Goal: Information Seeking & Learning: Learn about a topic

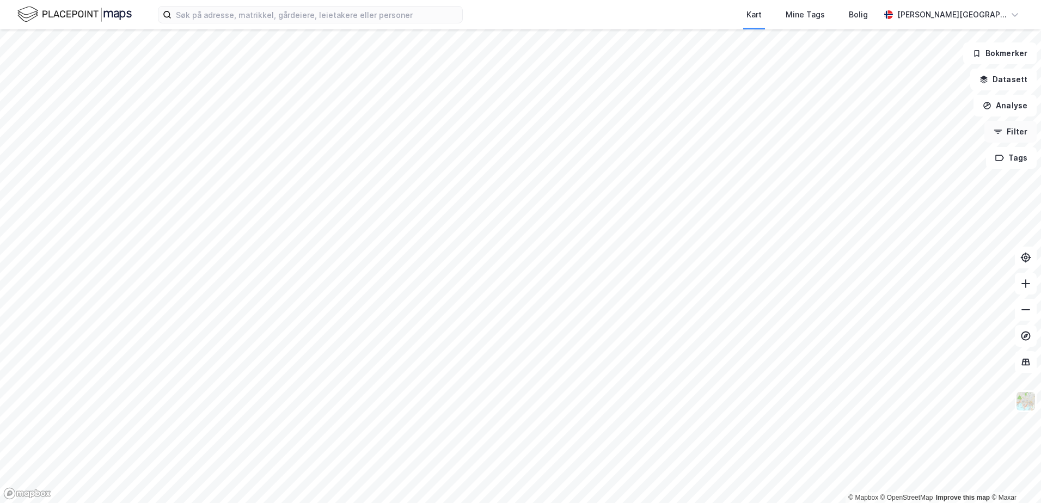
click at [1005, 136] on button "Filter" at bounding box center [1010, 132] width 52 height 22
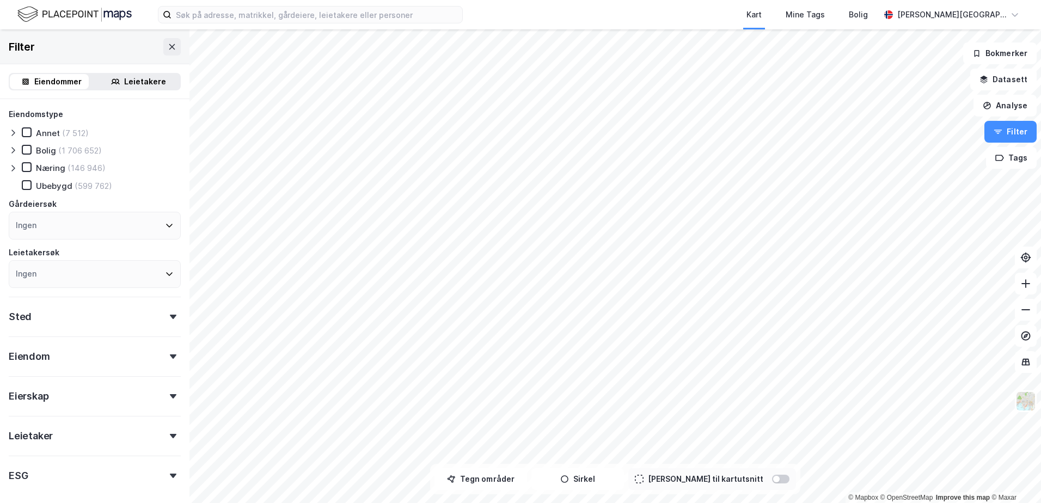
click at [58, 333] on div "Eiendomstype Annet (7 512) Bolig (1 706 652) Næring (146 946) Ubebygd (599 762)…" at bounding box center [95, 297] width 172 height 379
click at [54, 316] on div "Sted" at bounding box center [95, 312] width 172 height 31
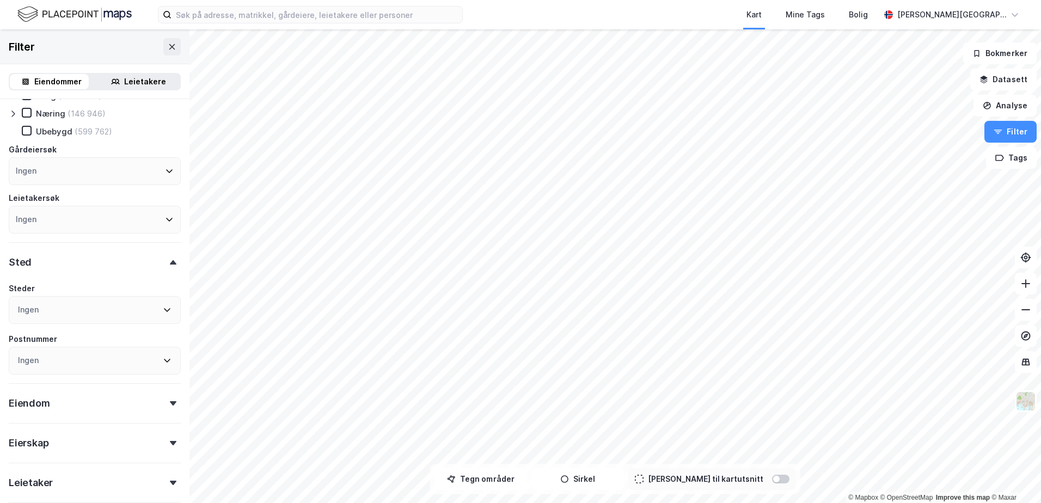
click at [54, 316] on div "Ingen" at bounding box center [95, 310] width 172 height 28
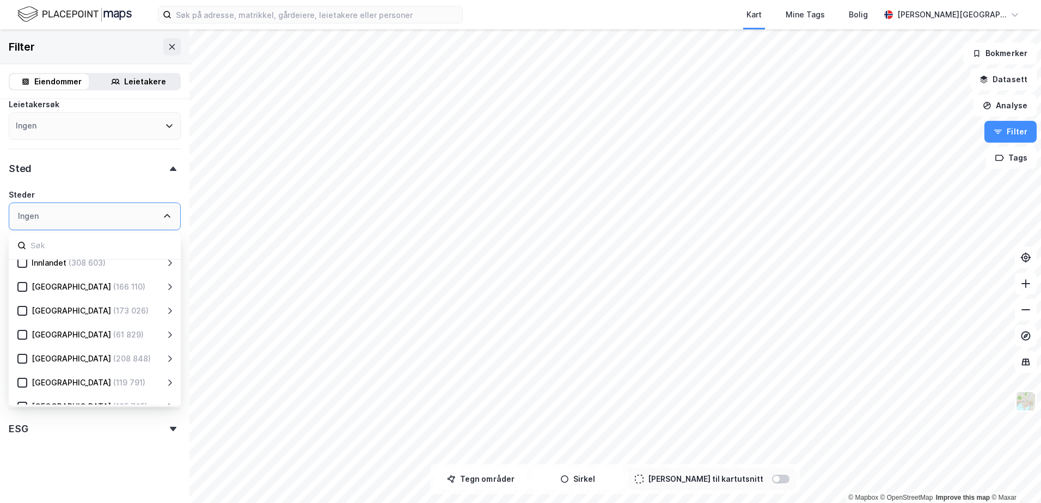
scroll to position [51, 0]
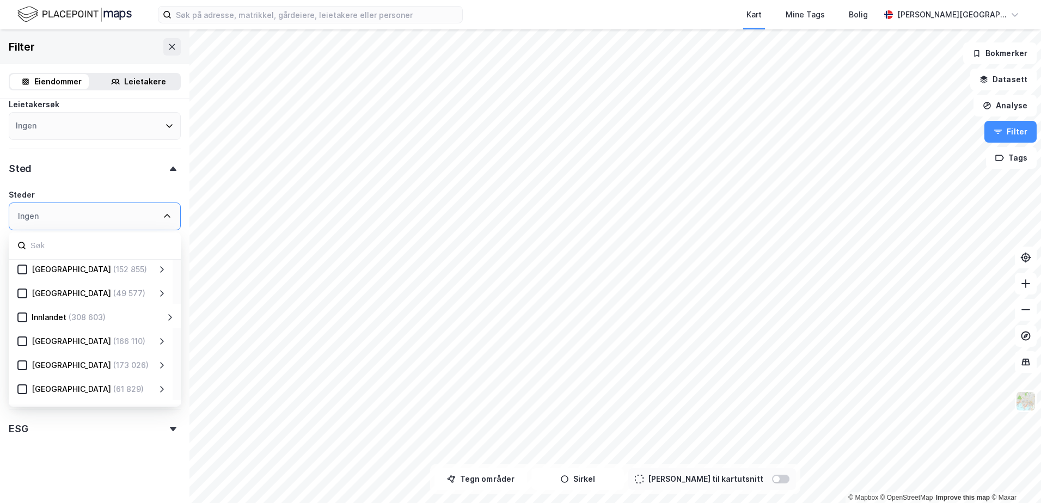
click at [16, 385] on div "Oslo (61 829)" at bounding box center [91, 388] width 164 height 24
click at [24, 388] on icon at bounding box center [23, 389] width 6 height 4
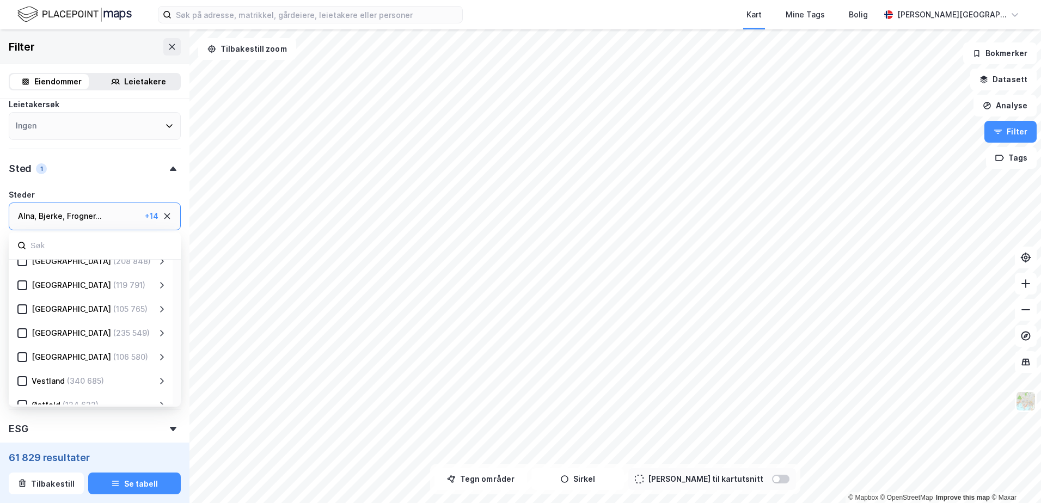
scroll to position [214, 0]
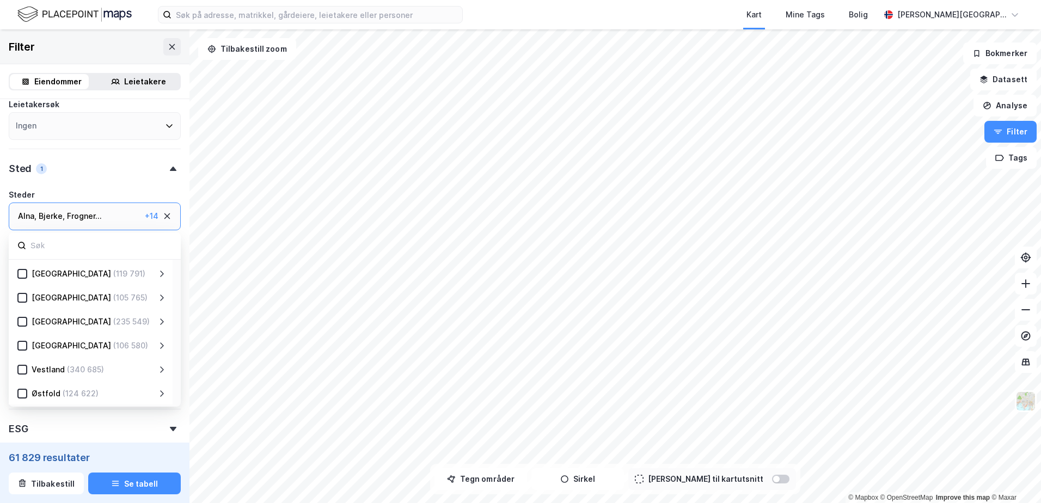
click at [91, 420] on div "ESG" at bounding box center [95, 424] width 172 height 31
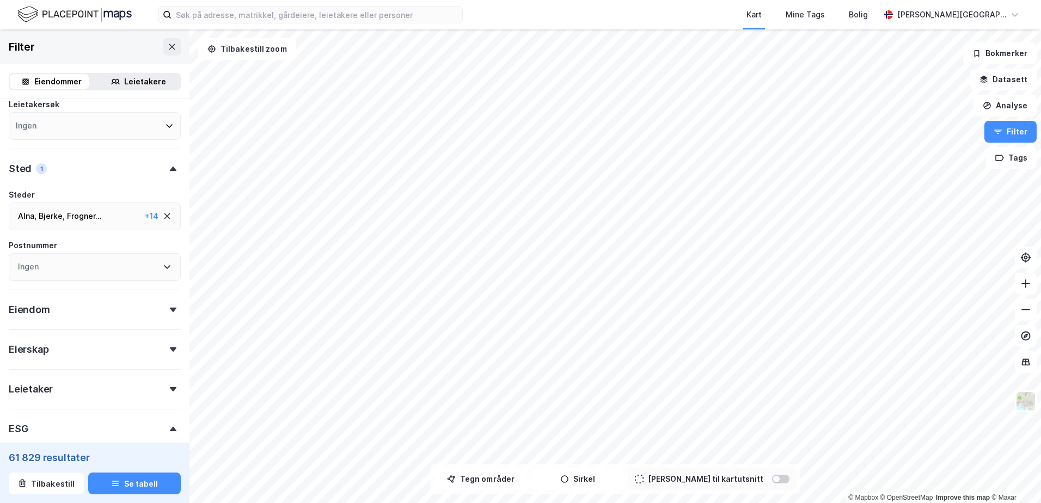
click at [102, 270] on div "Ingen" at bounding box center [95, 267] width 172 height 28
click at [69, 272] on div "Ingen" at bounding box center [95, 267] width 172 height 28
click at [50, 302] on input at bounding box center [100, 296] width 143 height 15
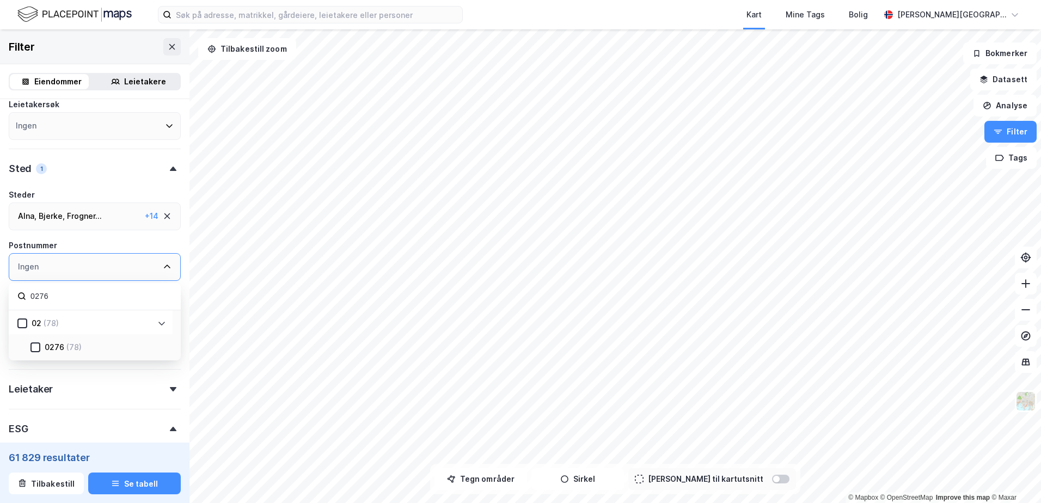
type input "0276"
click at [54, 350] on div "0276" at bounding box center [55, 347] width 20 height 13
type input "--- (78)"
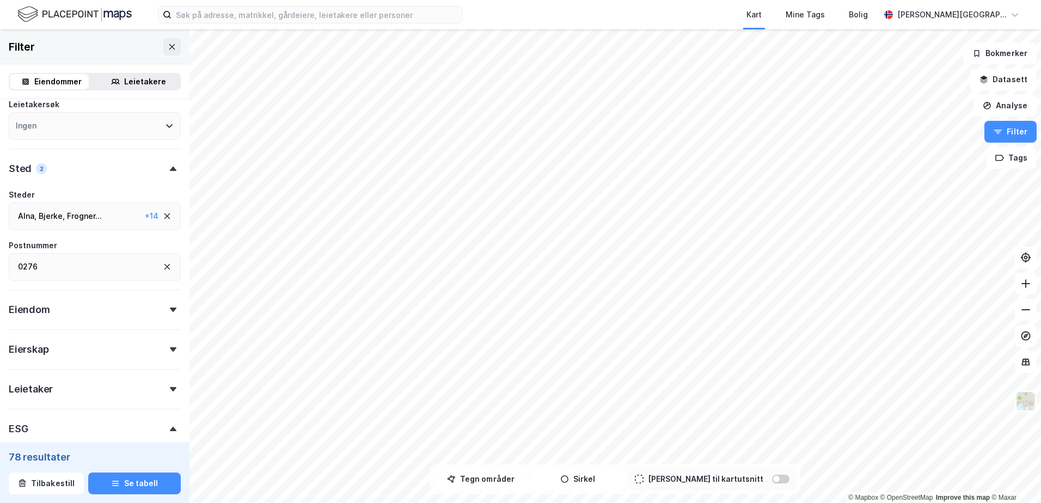
click at [29, 368] on div "Eiendomstype Annet Bolig (69) Næring (9) Ubebygd (2) Gårdeiersøk Ingen Leietake…" at bounding box center [95, 285] width 172 height 651
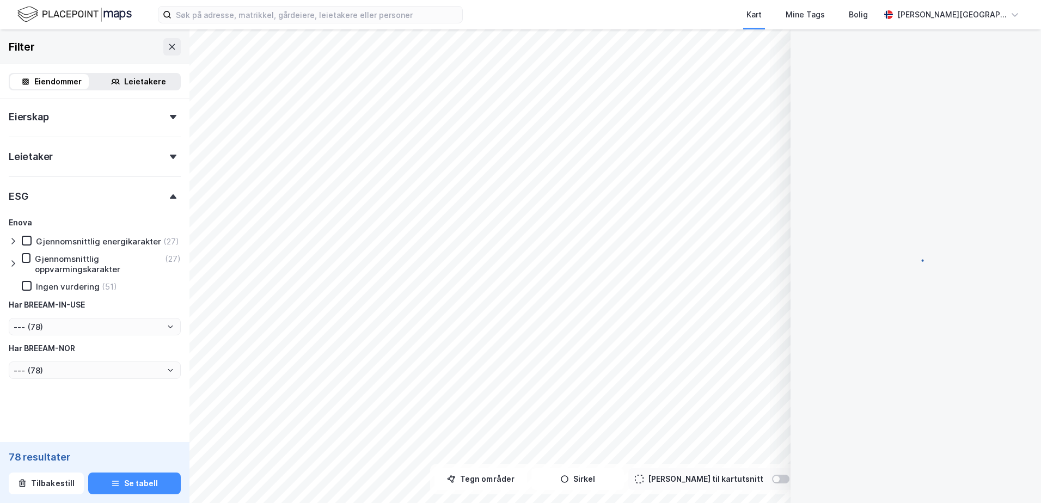
scroll to position [336, 0]
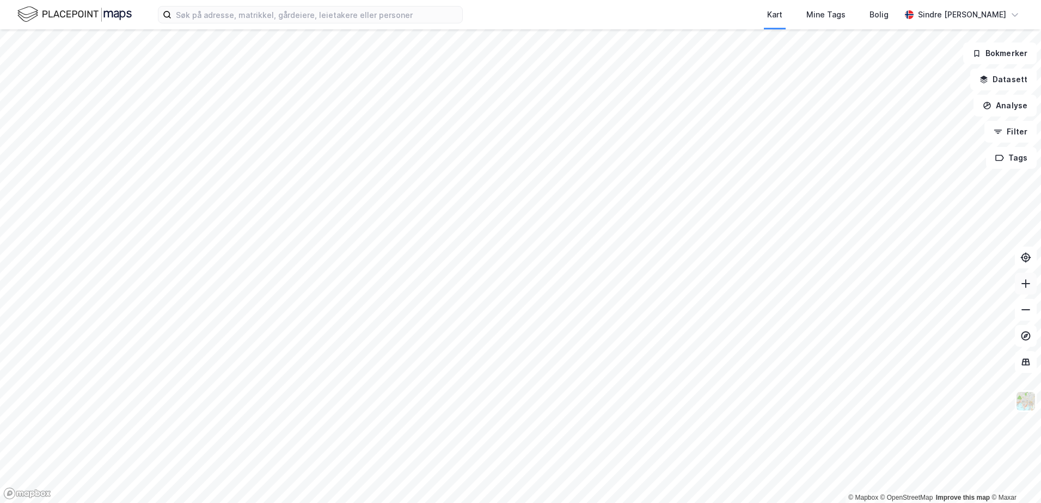
click at [1024, 287] on icon at bounding box center [1025, 283] width 11 height 11
click at [1024, 309] on icon at bounding box center [1025, 309] width 11 height 11
click at [1004, 128] on button "Filter" at bounding box center [1010, 132] width 52 height 22
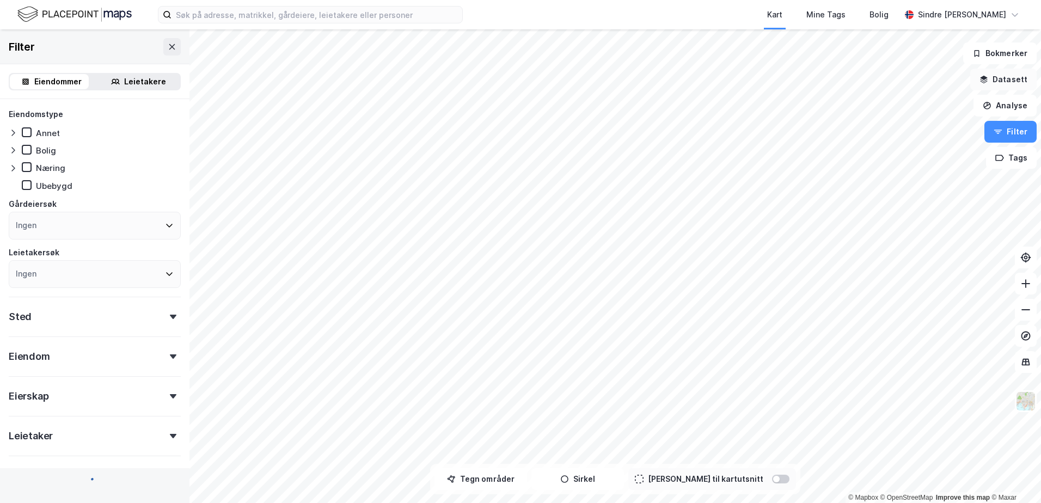
click at [997, 82] on button "Datasett" at bounding box center [1003, 80] width 66 height 22
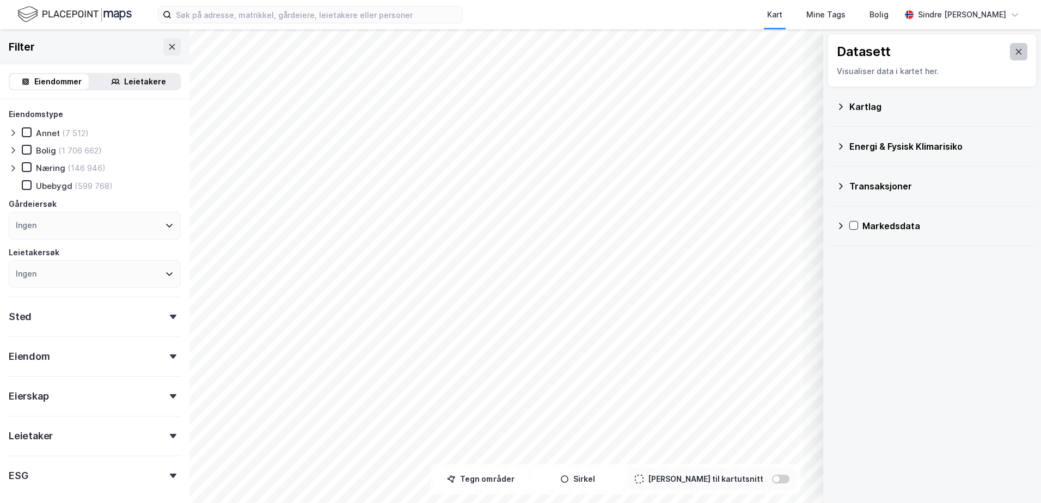
click at [1014, 47] on icon at bounding box center [1018, 51] width 9 height 9
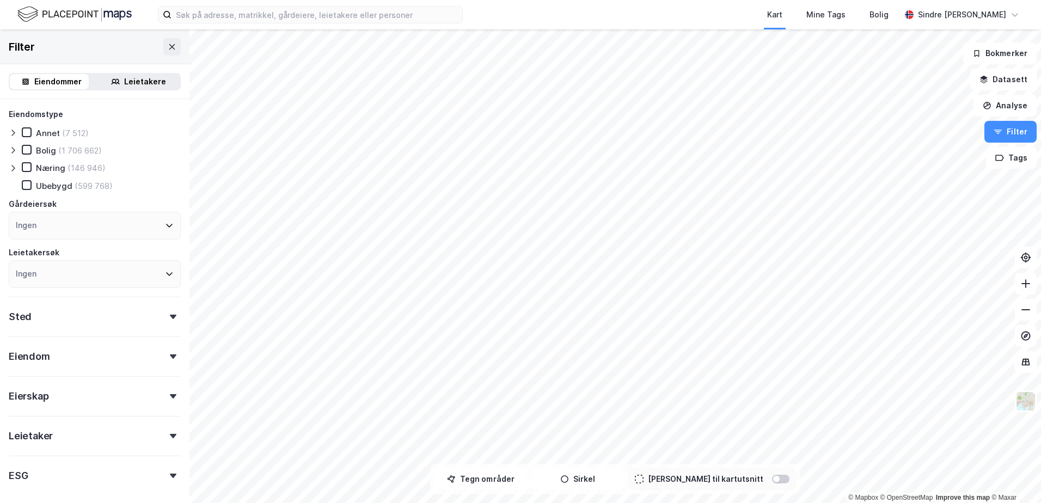
click at [73, 316] on div "Sted" at bounding box center [95, 312] width 172 height 31
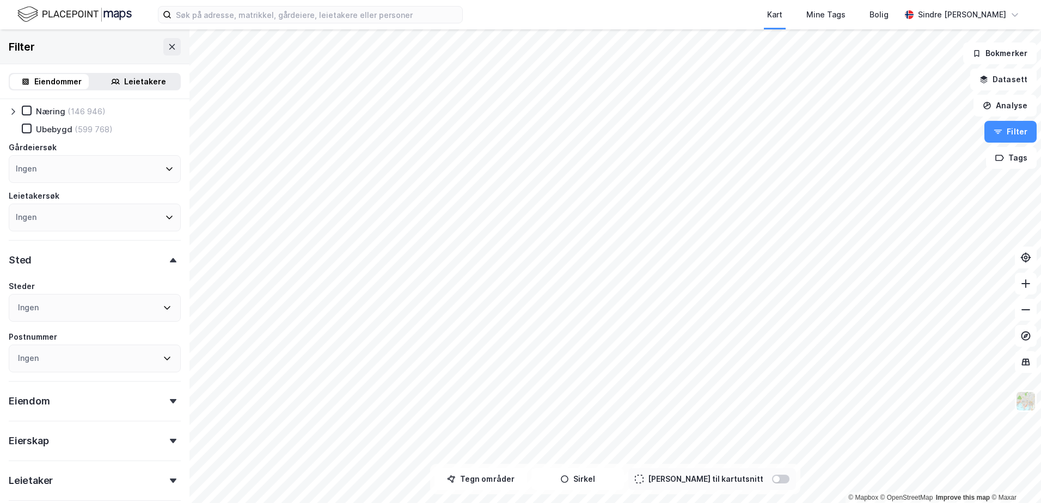
scroll to position [109, 0]
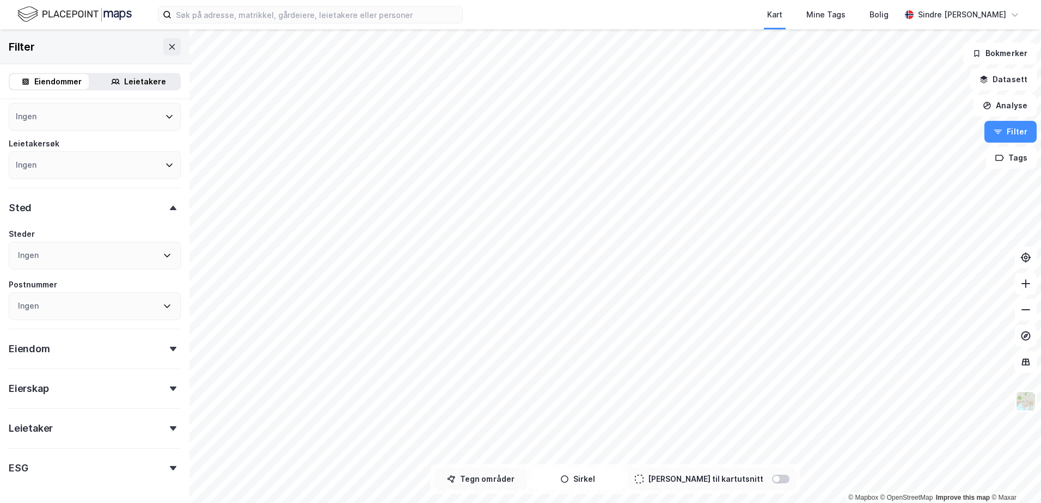
click at [509, 475] on button "Tegn områder" at bounding box center [480, 479] width 93 height 22
click at [598, 29] on div "Kart Mine Tags Bolig" at bounding box center [707, 14] width 385 height 29
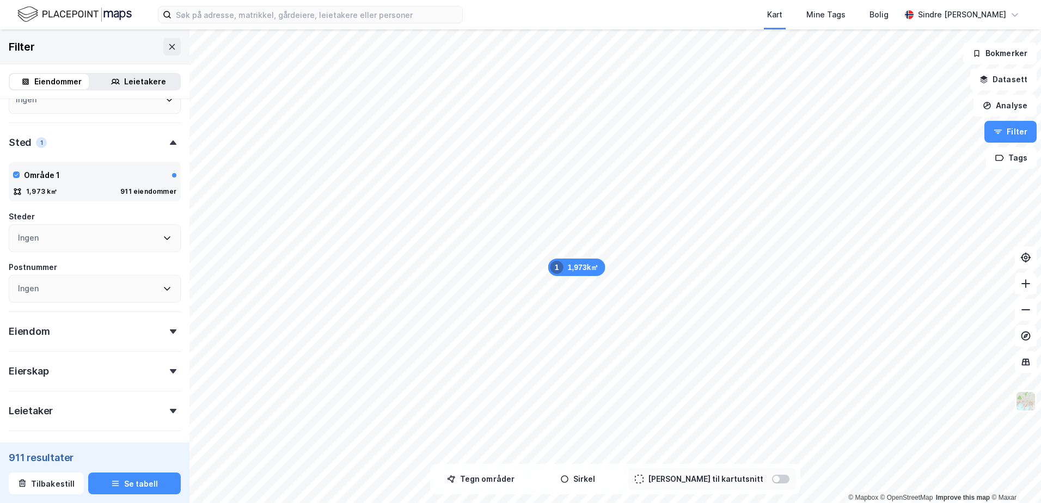
scroll to position [256, 0]
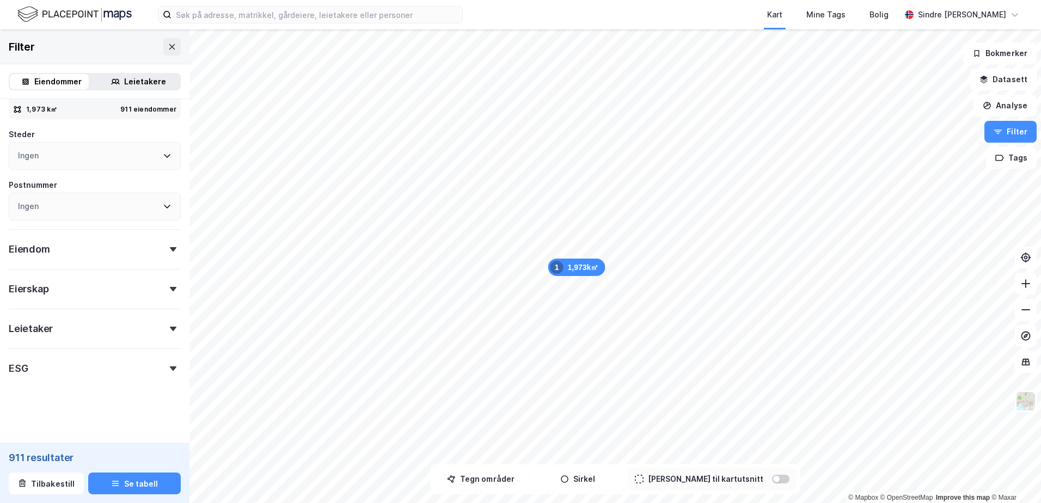
click at [77, 325] on div "Leietaker" at bounding box center [95, 324] width 172 height 31
click at [127, 276] on div "Eierskap" at bounding box center [95, 284] width 172 height 31
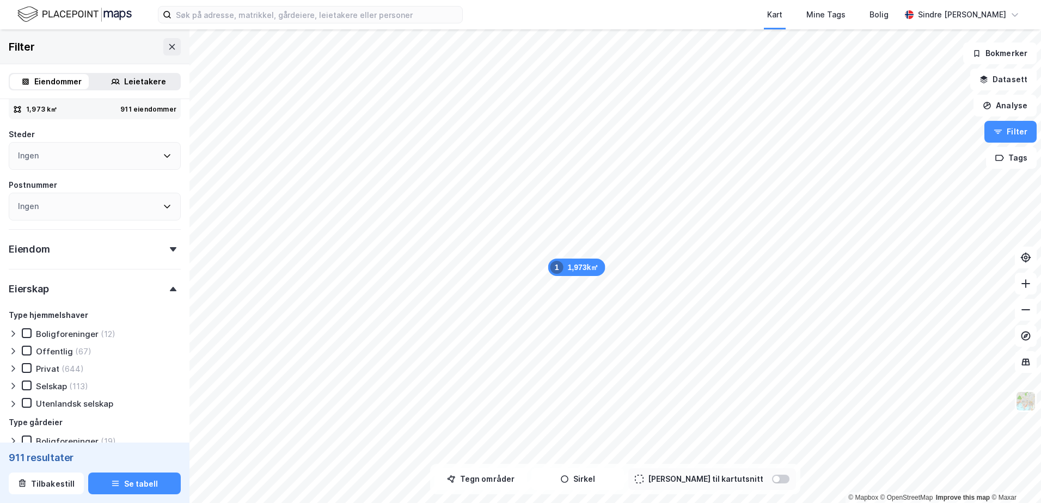
scroll to position [311, 0]
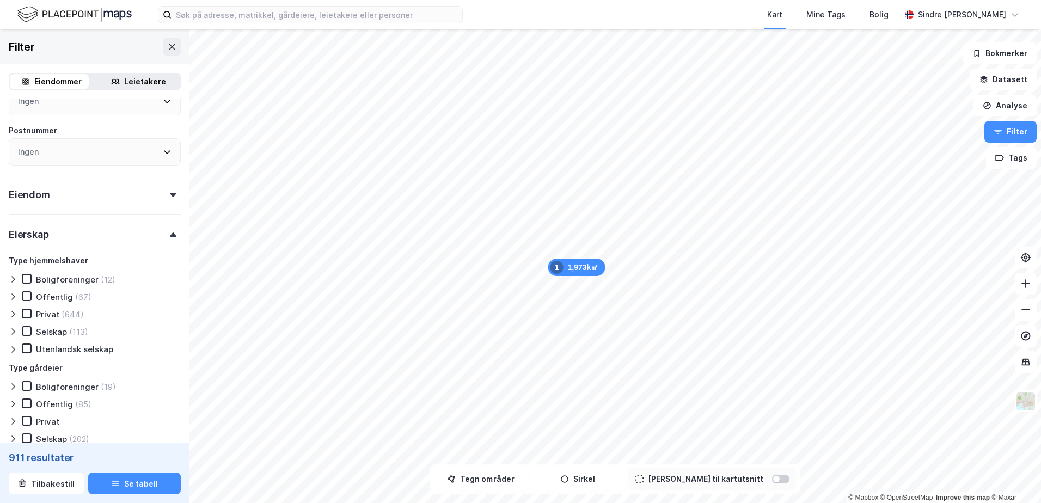
click at [46, 330] on div "Selskap" at bounding box center [51, 332] width 31 height 10
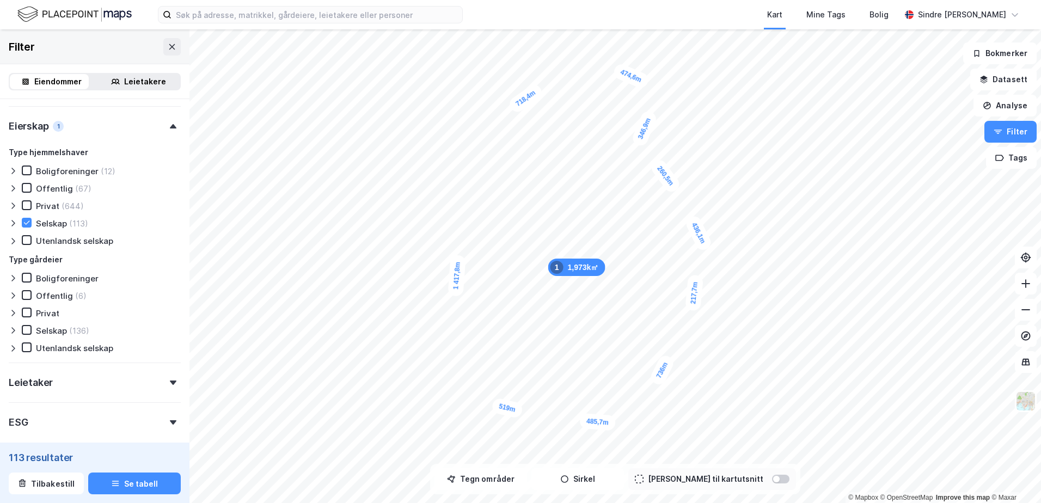
scroll to position [419, 0]
click at [29, 329] on icon at bounding box center [27, 331] width 6 height 4
click at [132, 85] on div "Leietakere" at bounding box center [145, 81] width 42 height 13
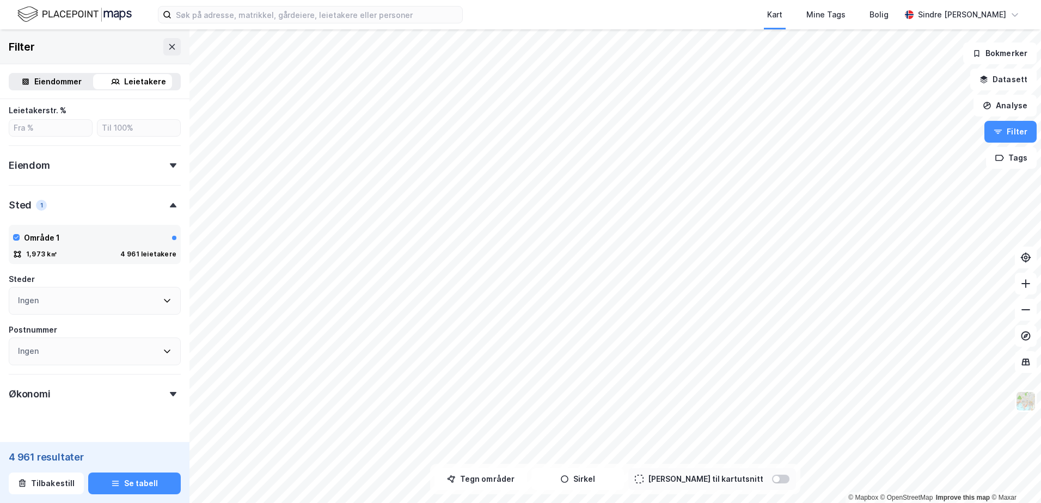
scroll to position [389, 0]
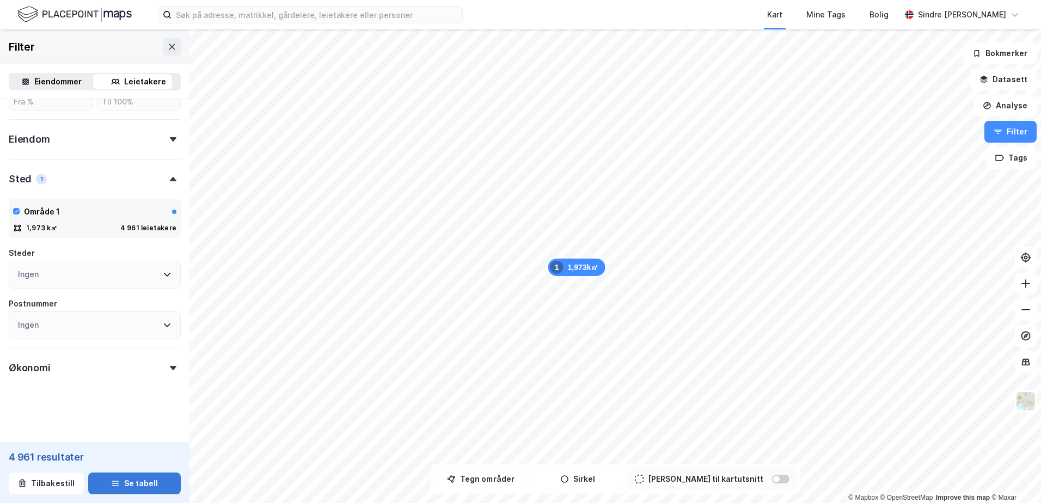
click at [128, 484] on button "Se tabell" at bounding box center [134, 483] width 93 height 22
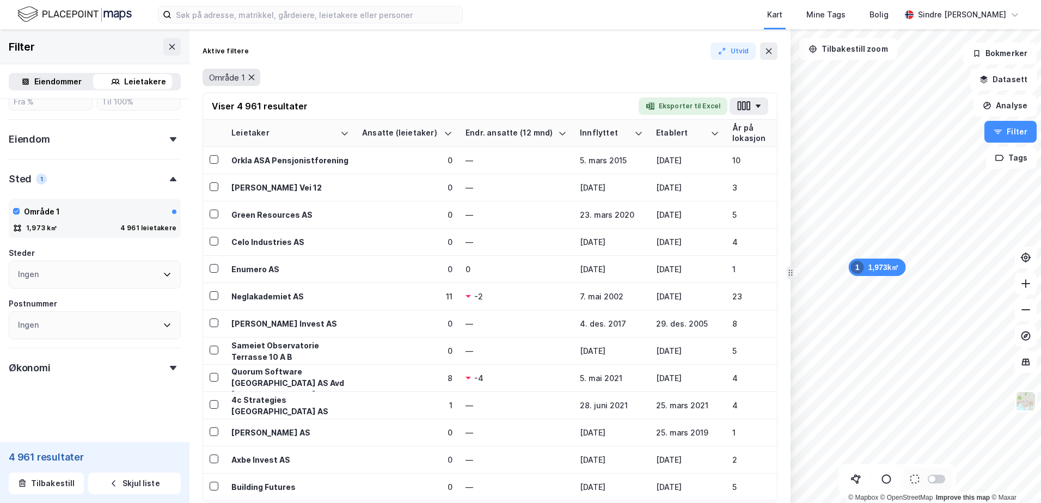
click at [253, 79] on icon at bounding box center [251, 77] width 9 height 9
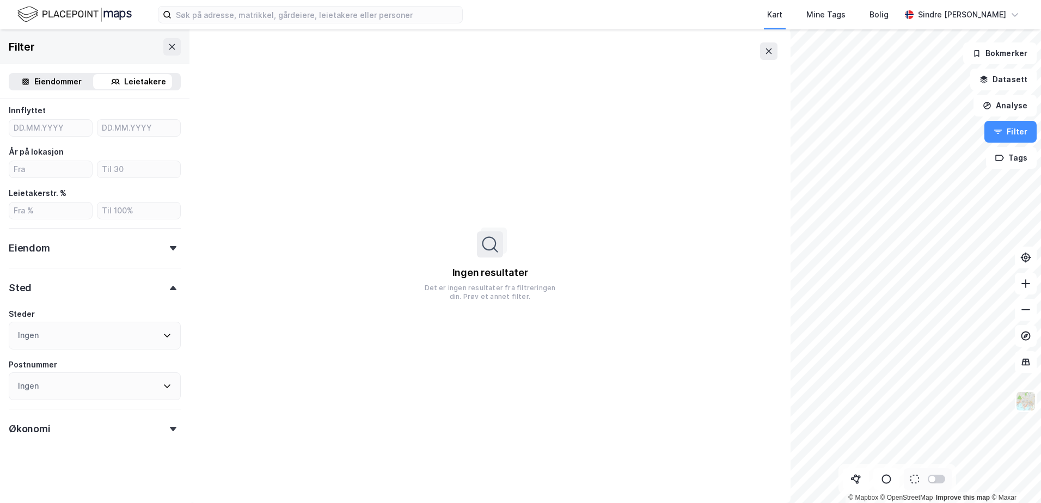
scroll to position [280, 0]
click at [765, 53] on icon at bounding box center [768, 51] width 9 height 9
